Goal: Task Accomplishment & Management: Use online tool/utility

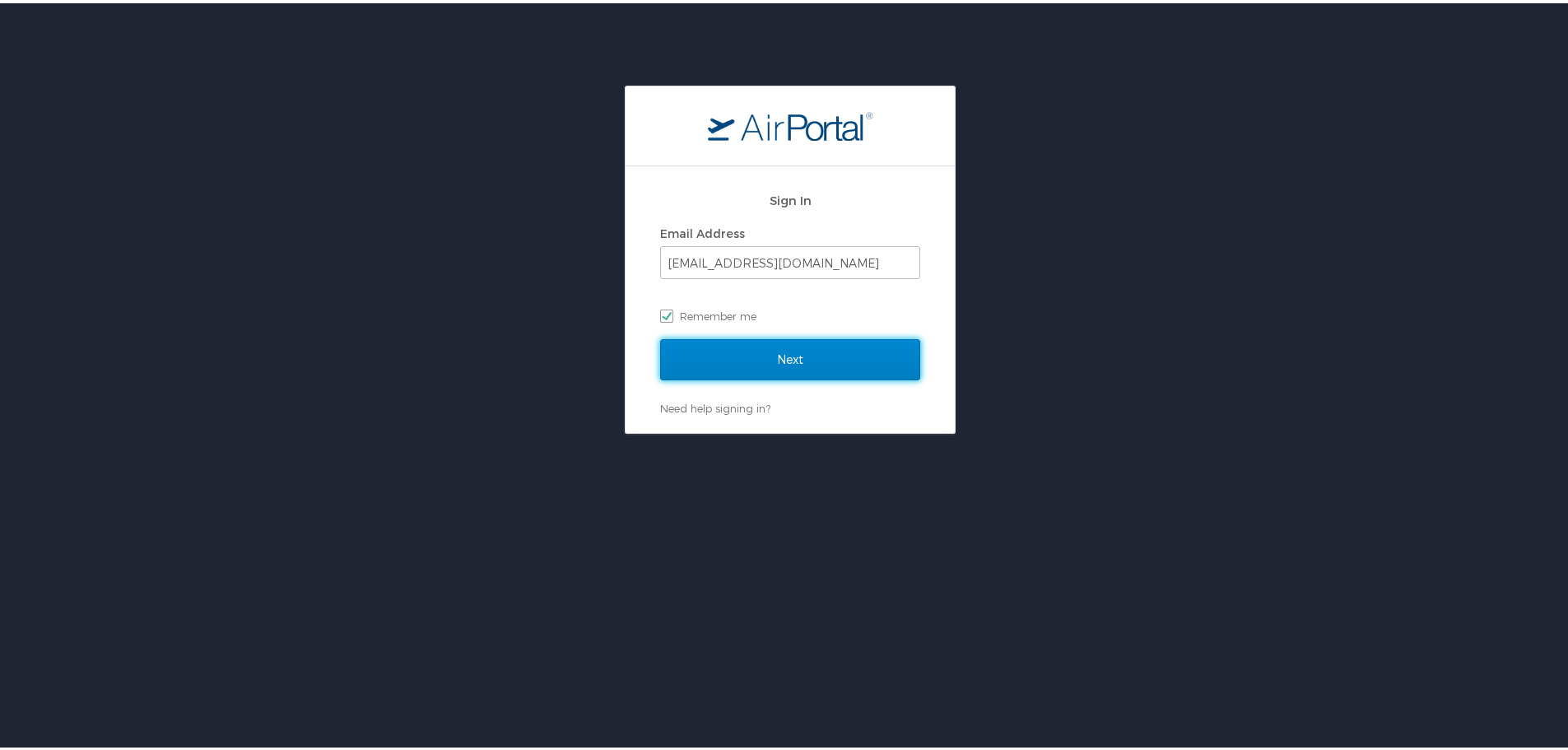
click at [798, 371] on input "Next" at bounding box center [790, 356] width 260 height 41
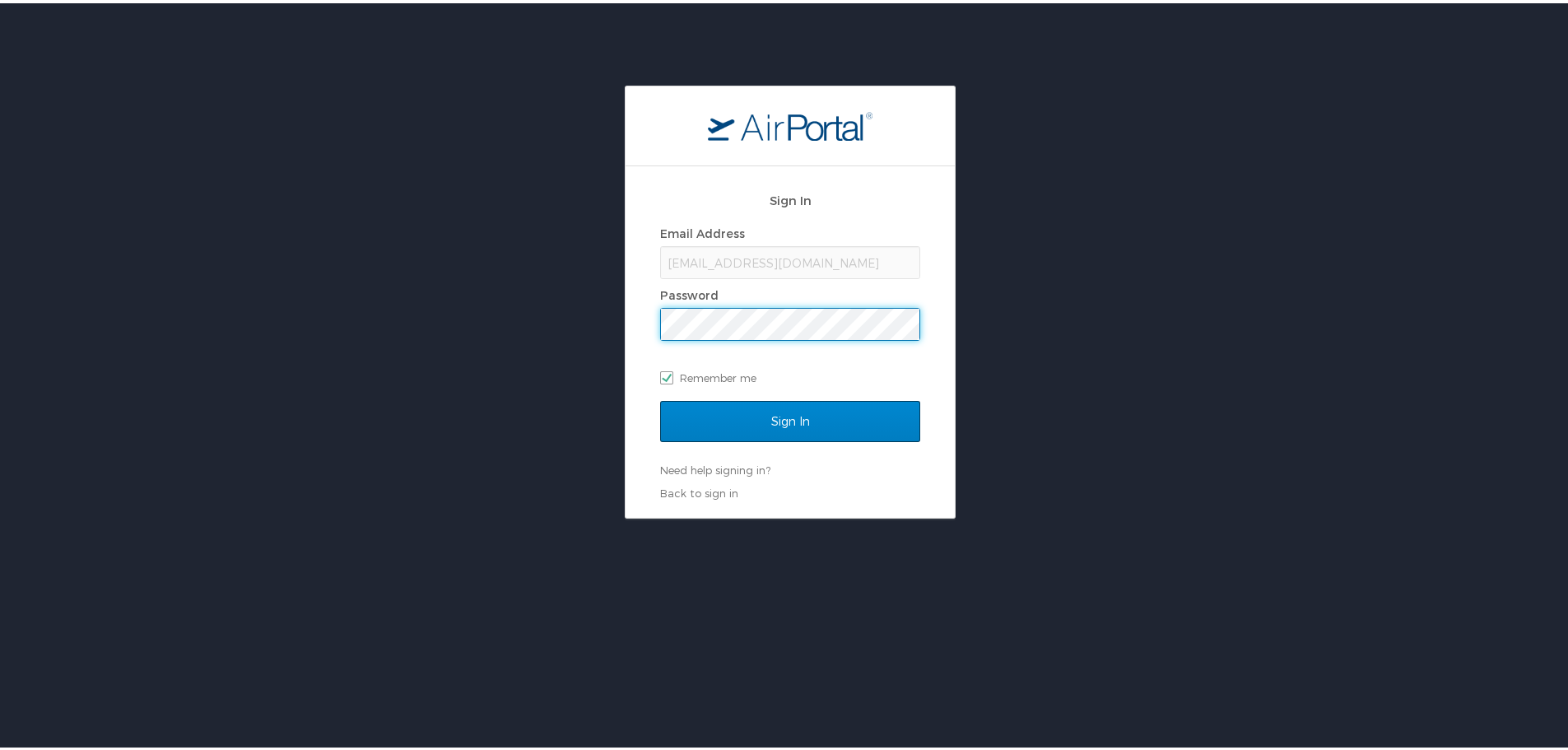
drag, startPoint x: 769, startPoint y: 441, endPoint x: 778, endPoint y: 431, distance: 13.5
click at [772, 437] on div "Sign In" at bounding box center [790, 429] width 260 height 62
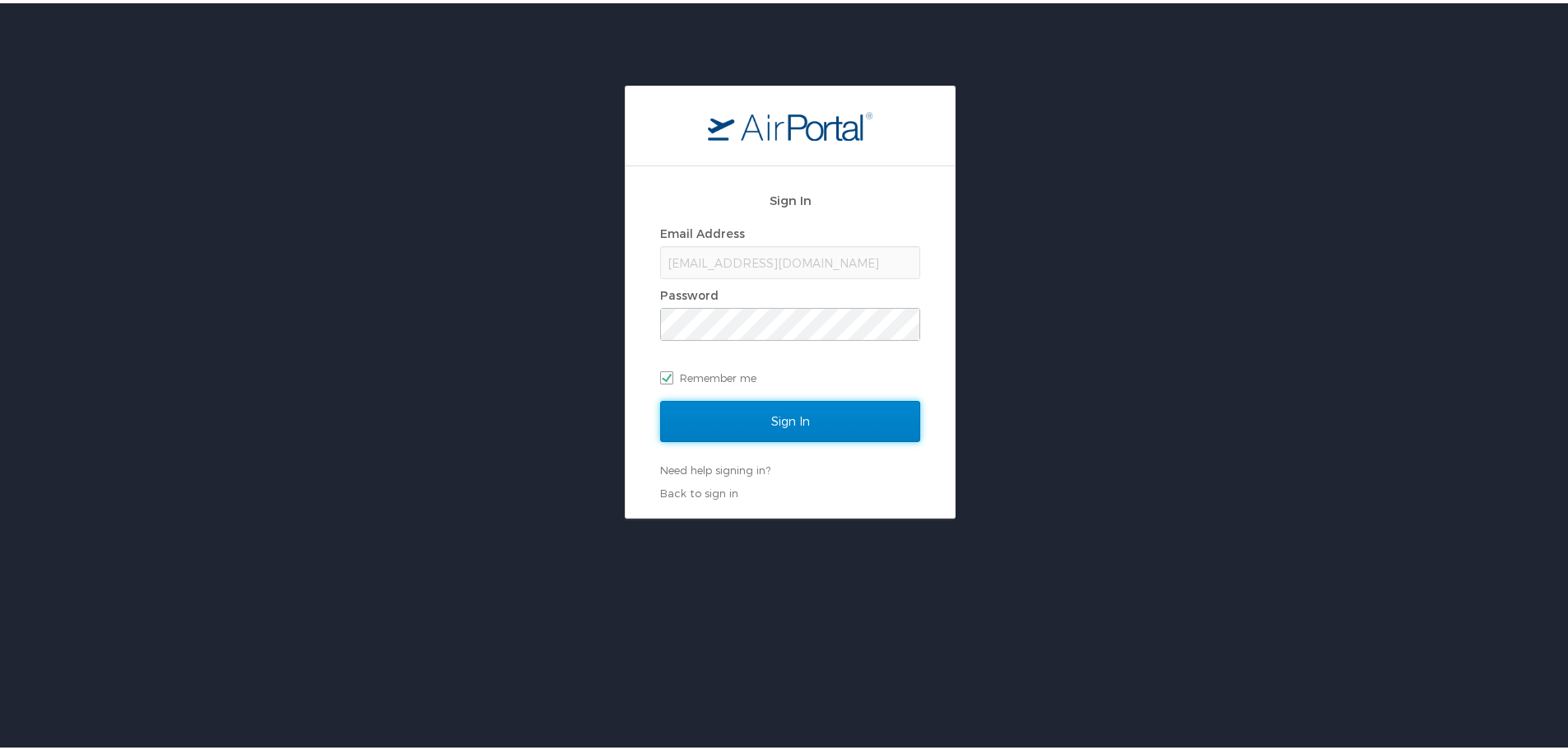
click at [790, 424] on input "Sign In" at bounding box center [790, 418] width 260 height 41
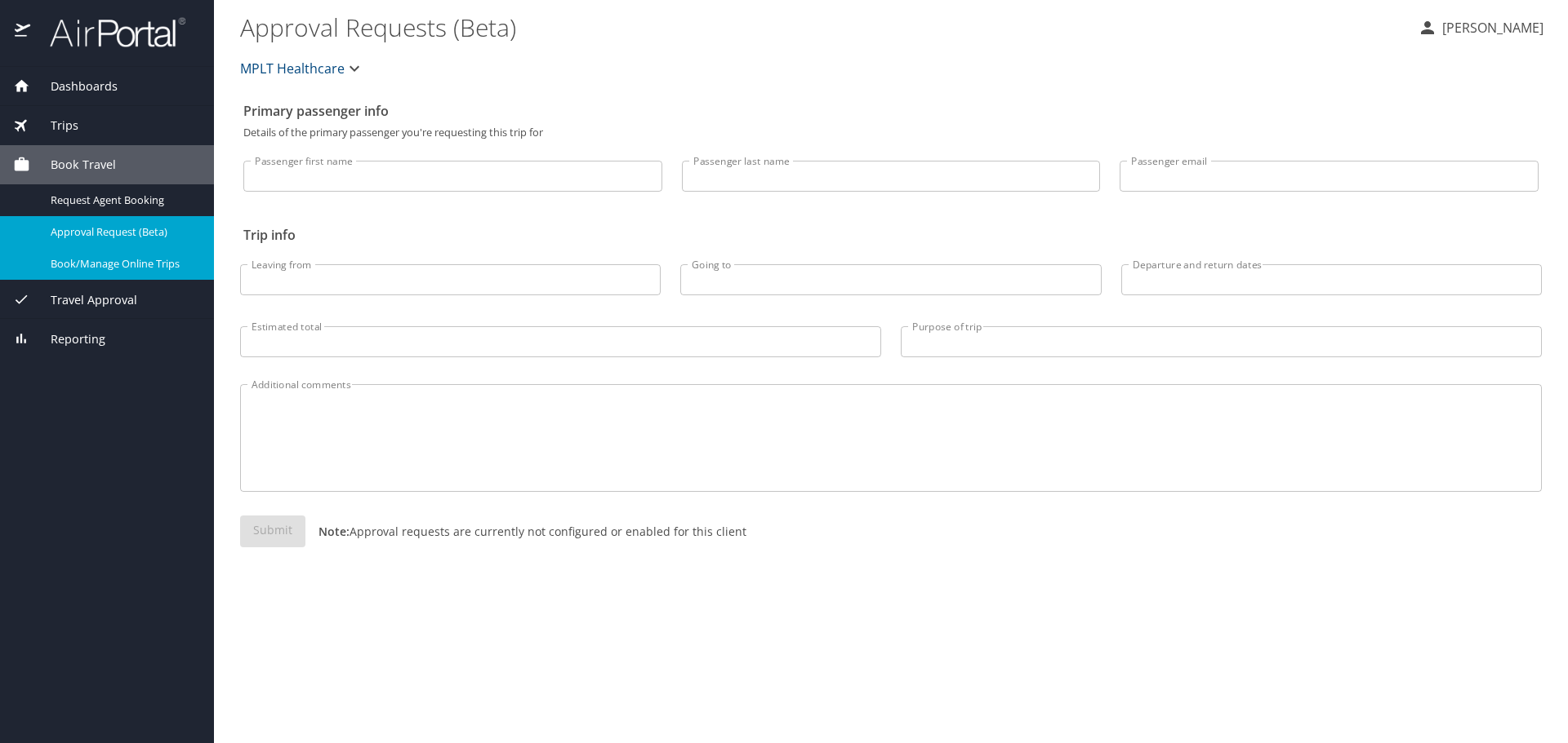
click at [116, 273] on div "Book/Manage Online Trips" at bounding box center [106, 264] width 187 height 19
